Goal: Transaction & Acquisition: Purchase product/service

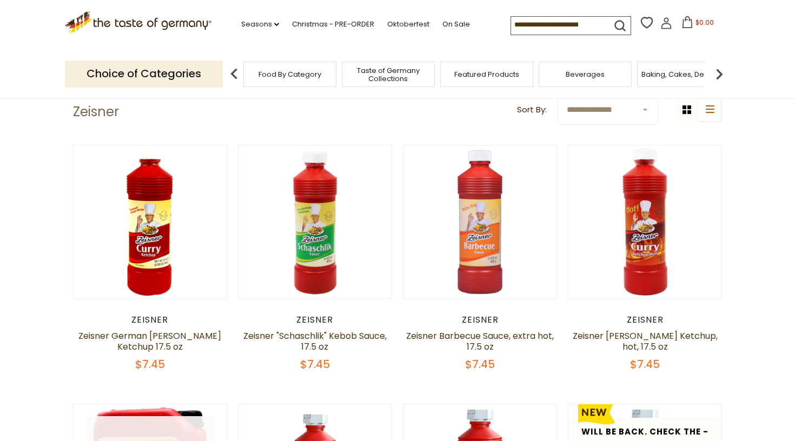
scroll to position [45, 0]
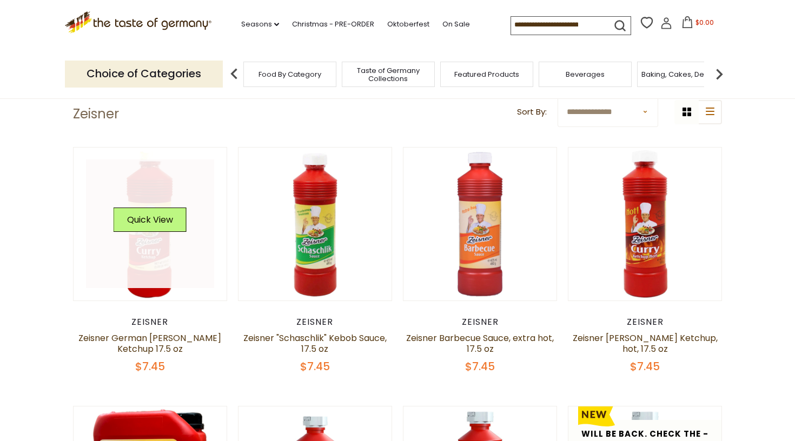
click at [142, 282] on link at bounding box center [150, 224] width 129 height 129
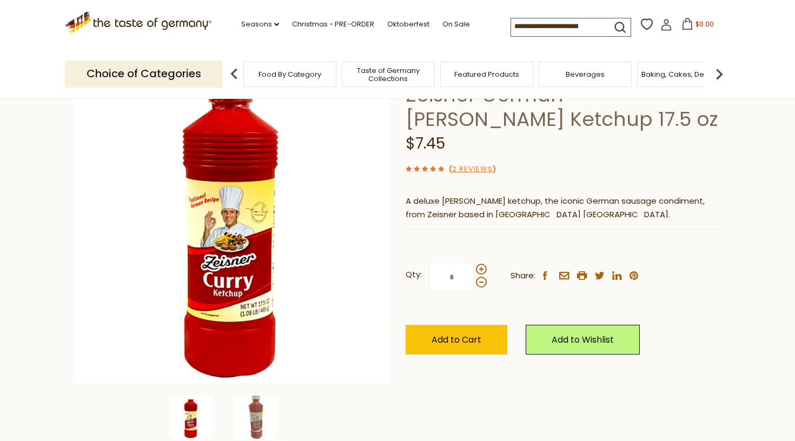
scroll to position [97, 0]
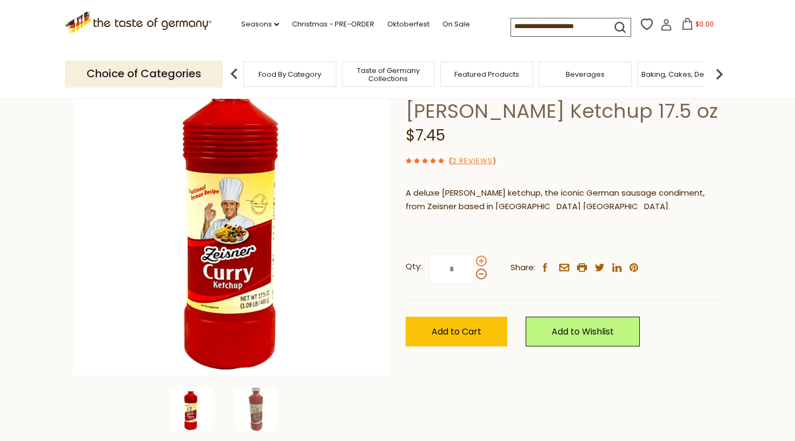
click at [480, 259] on span at bounding box center [481, 261] width 11 height 11
click at [474, 259] on input "*" at bounding box center [452, 269] width 44 height 30
click at [480, 259] on span at bounding box center [481, 261] width 11 height 11
click at [474, 259] on input "*" at bounding box center [452, 269] width 44 height 30
click at [480, 273] on span at bounding box center [481, 274] width 11 height 11
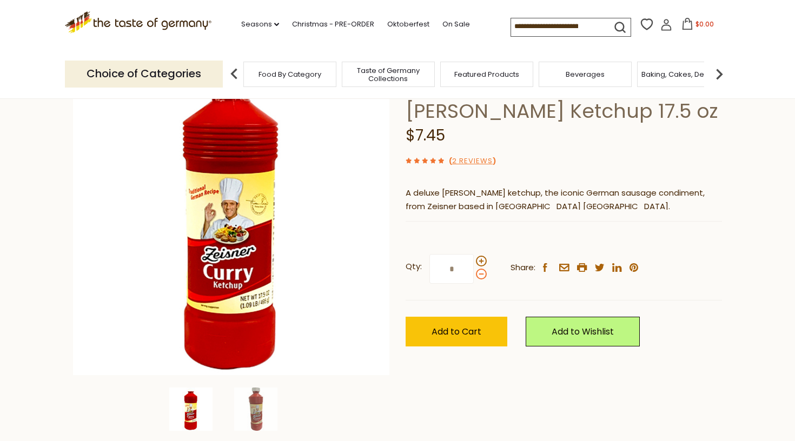
click at [474, 273] on input "*" at bounding box center [452, 269] width 44 height 30
click at [479, 257] on span at bounding box center [481, 261] width 11 height 11
click at [474, 257] on input "*" at bounding box center [452, 269] width 44 height 30
click at [480, 277] on span at bounding box center [481, 274] width 11 height 11
click at [474, 277] on input "*" at bounding box center [452, 269] width 44 height 30
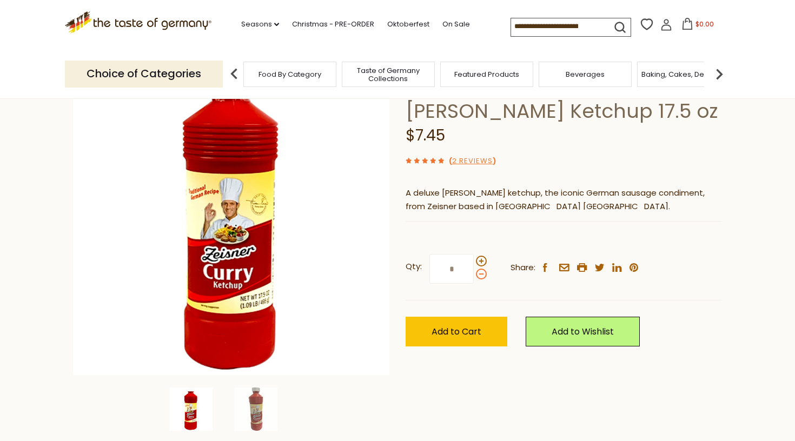
type input "*"
click at [474, 330] on span "Add to Cart" at bounding box center [457, 332] width 50 height 12
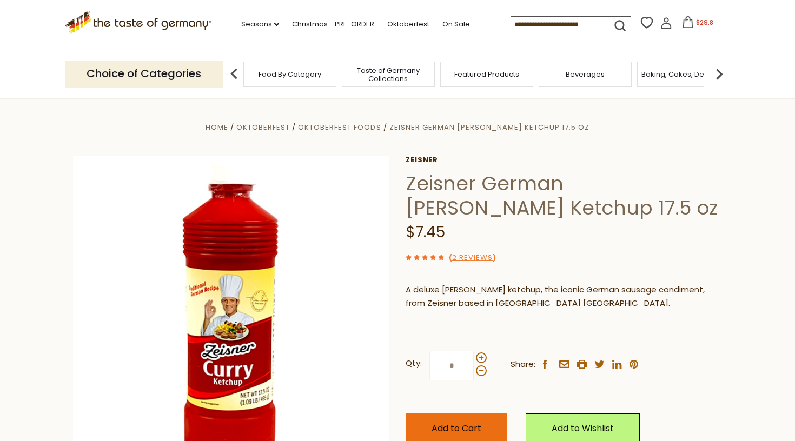
scroll to position [111, 0]
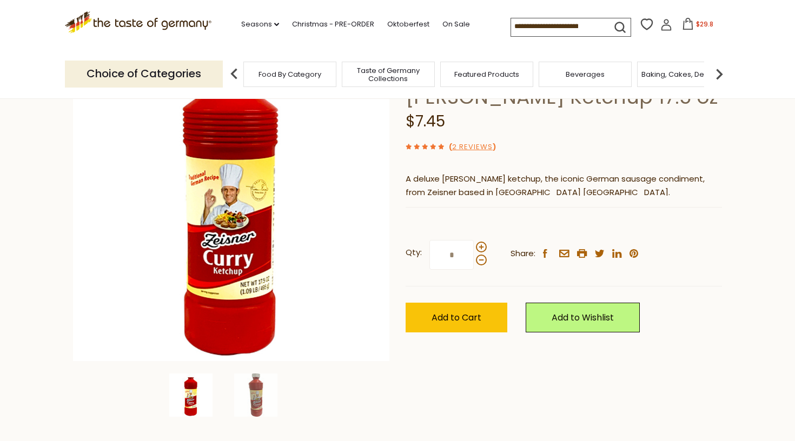
click at [688, 22] on icon at bounding box center [688, 24] width 12 height 12
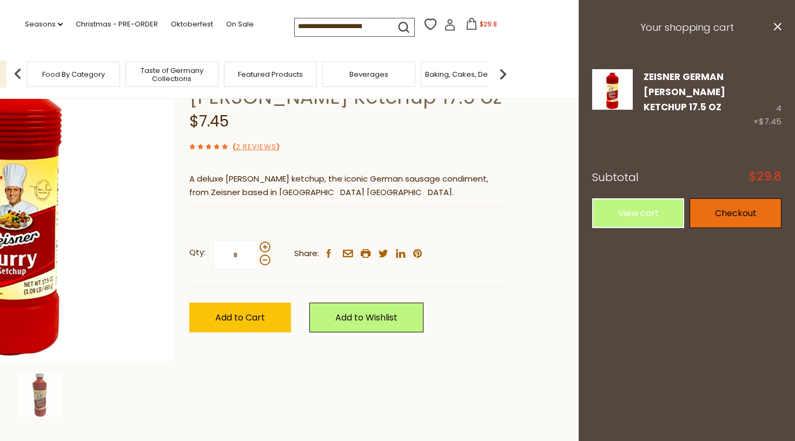
click at [714, 202] on link "Checkout" at bounding box center [736, 214] width 92 height 30
